Goal: Task Accomplishment & Management: Use online tool/utility

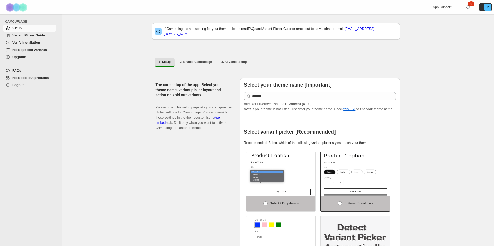
click at [26, 50] on span "Hide specific variants" at bounding box center [29, 50] width 34 height 4
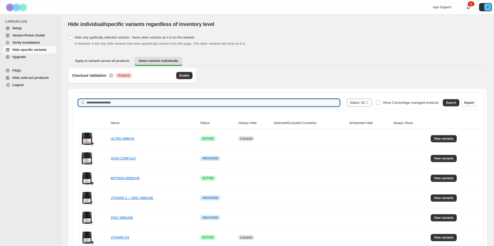
click at [200, 104] on input "Search product name" at bounding box center [212, 102] width 253 height 7
type input "**********"
click at [445, 103] on button "Search" at bounding box center [451, 102] width 16 height 7
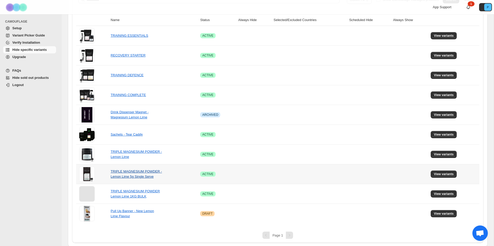
scroll to position [104, 0]
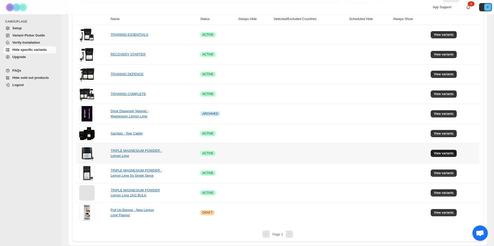
click at [438, 153] on span "View variants" at bounding box center [444, 154] width 20 height 4
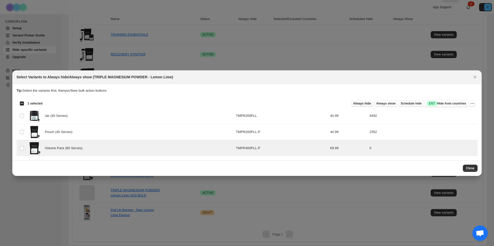
click at [357, 103] on span "Always hide" at bounding box center [362, 104] width 18 height 4
